Goal: Check status: Check status

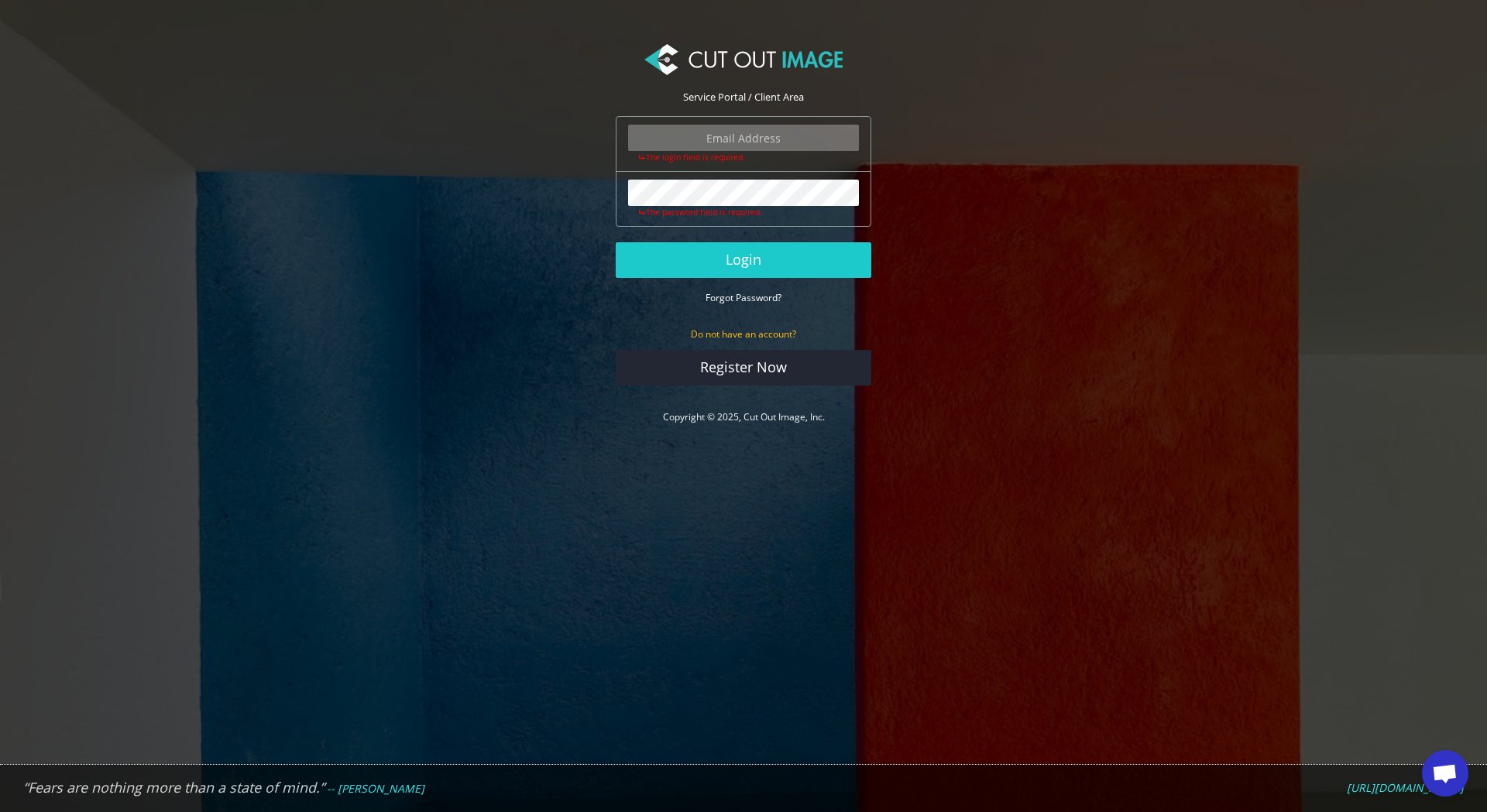
scroll to position [1769, 0]
type input "expstudios@gmail.com"
click at [785, 250] on button "Login" at bounding box center [743, 259] width 255 height 36
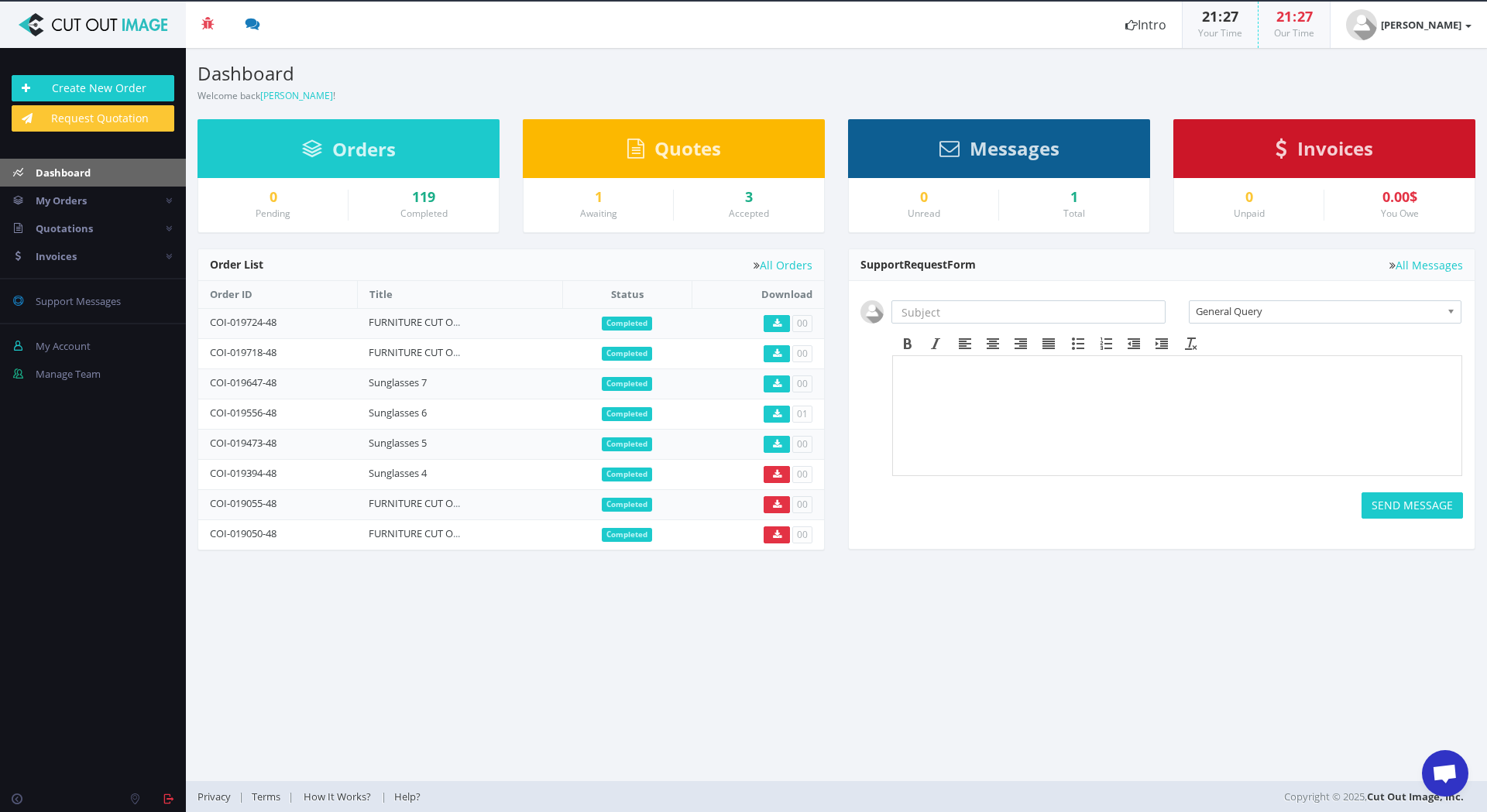
scroll to position [1769, 0]
click at [1450, 771] on span "Open chat" at bounding box center [1444, 775] width 26 height 21
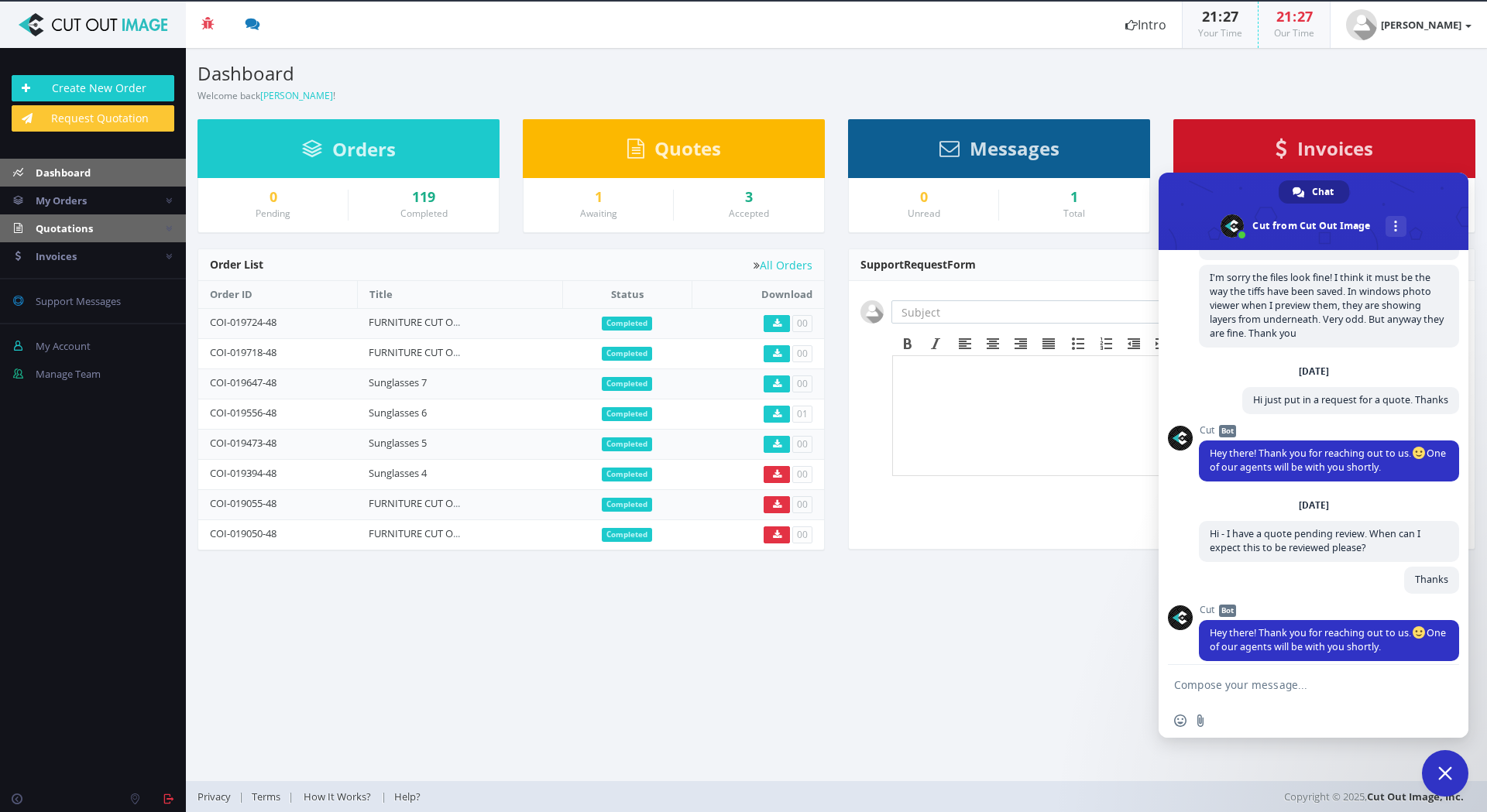
click at [55, 235] on link "Quotations" at bounding box center [93, 229] width 186 height 28
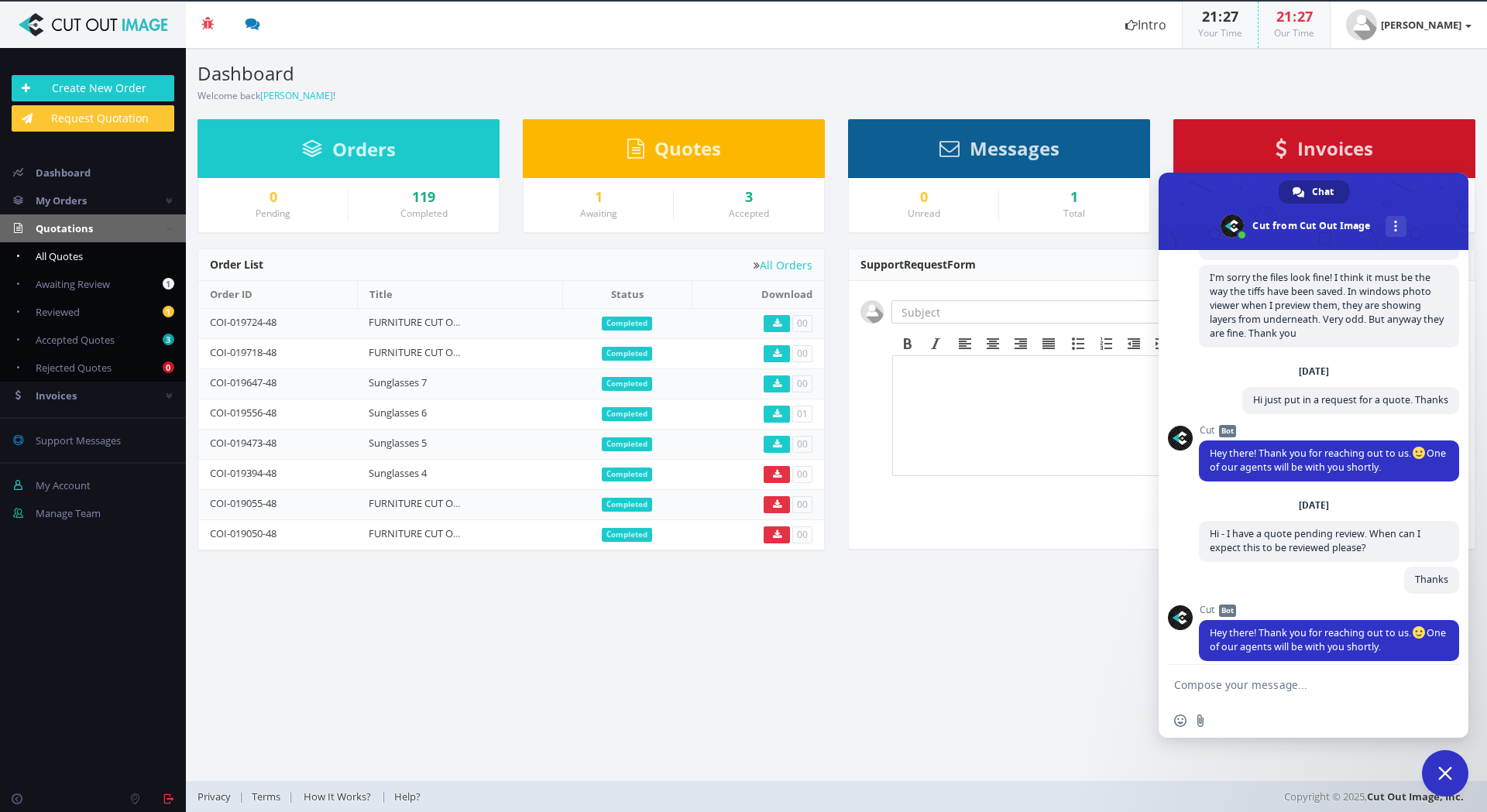
click at [59, 254] on span "All Quotes" at bounding box center [59, 256] width 47 height 14
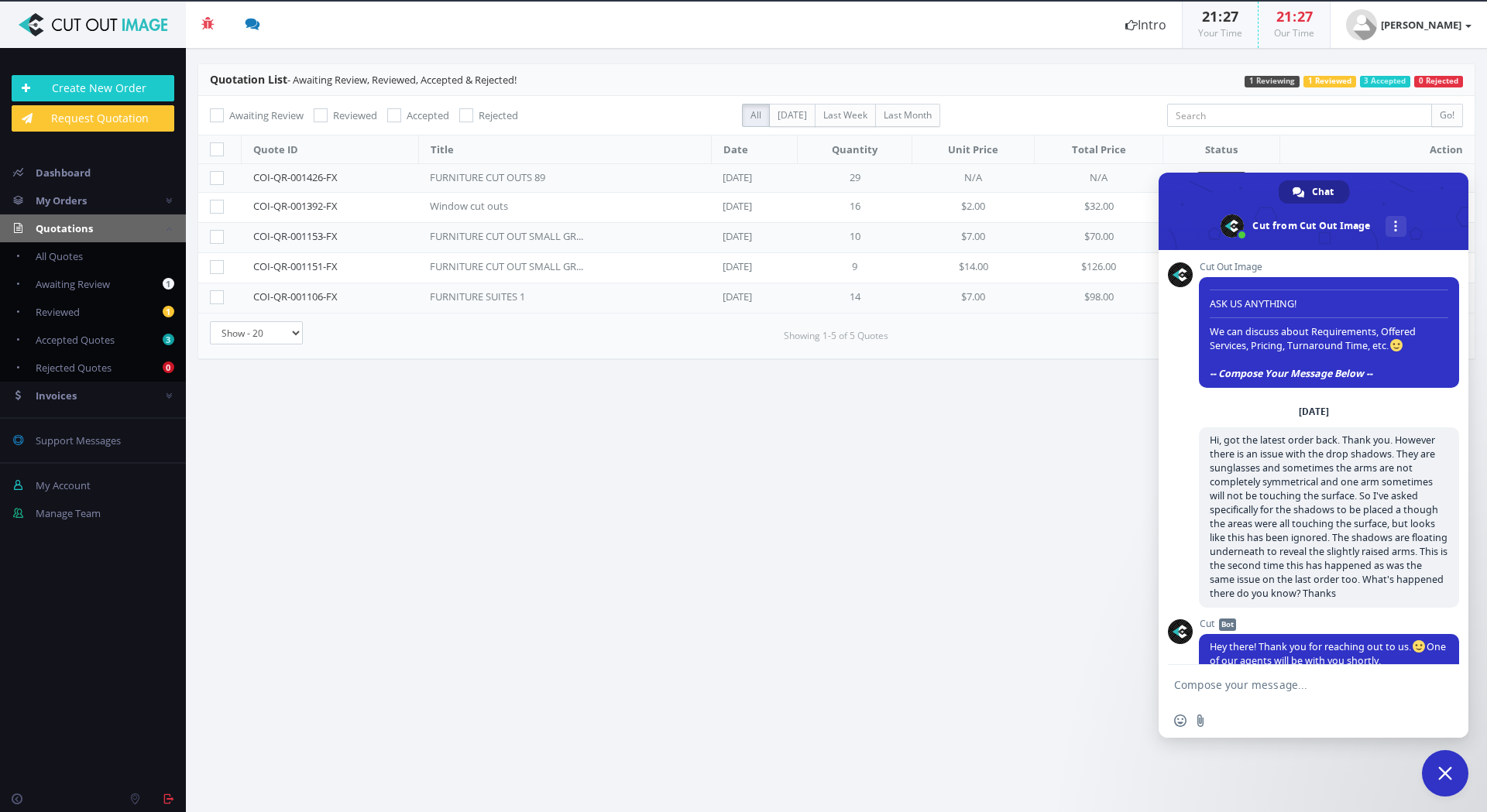
scroll to position [1769, 0]
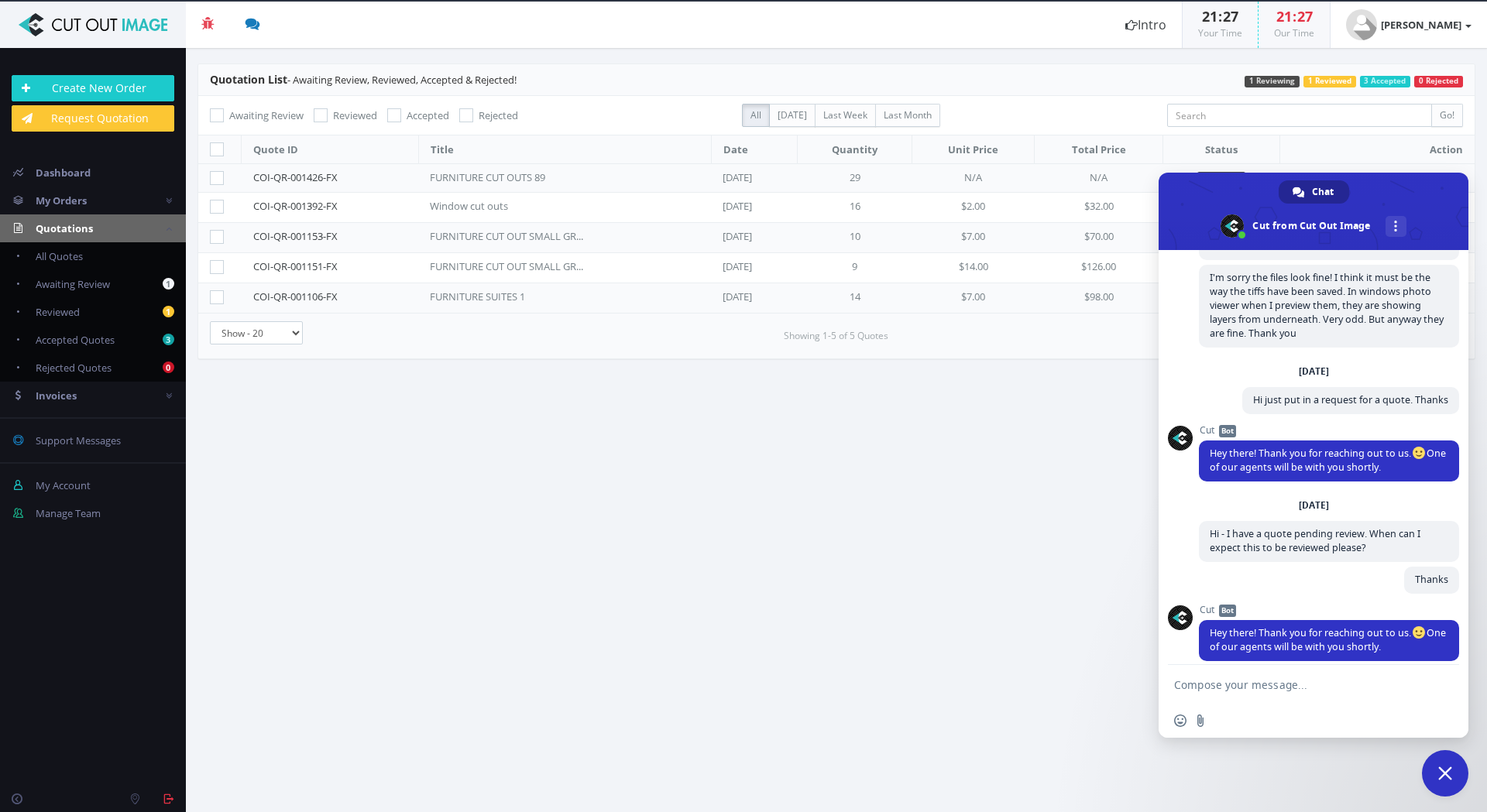
click at [1439, 772] on span "Close chat" at bounding box center [1445, 773] width 14 height 14
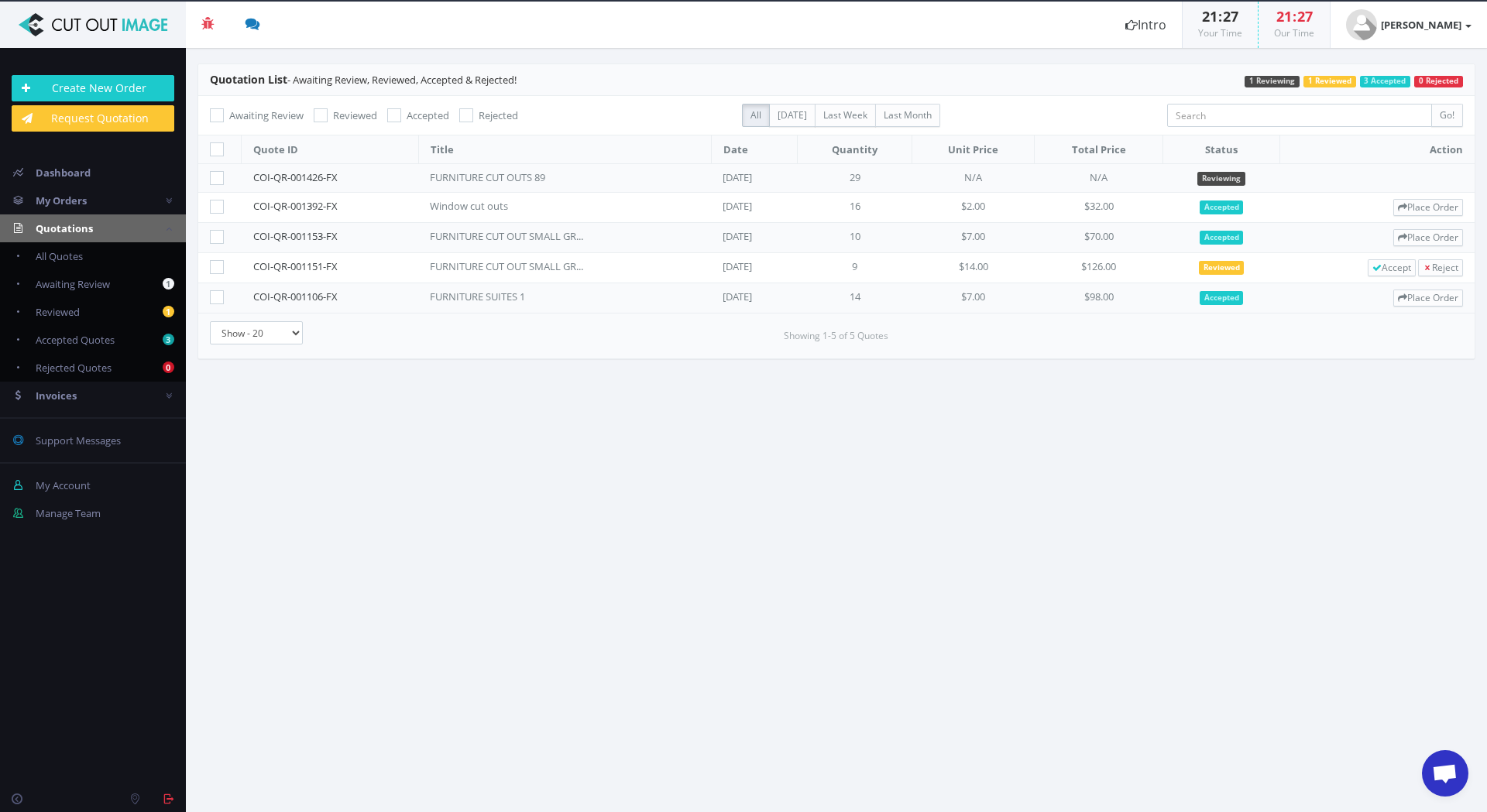
click at [1439, 772] on span "Open chat" at bounding box center [1444, 775] width 26 height 21
